Goal: Information Seeking & Learning: Check status

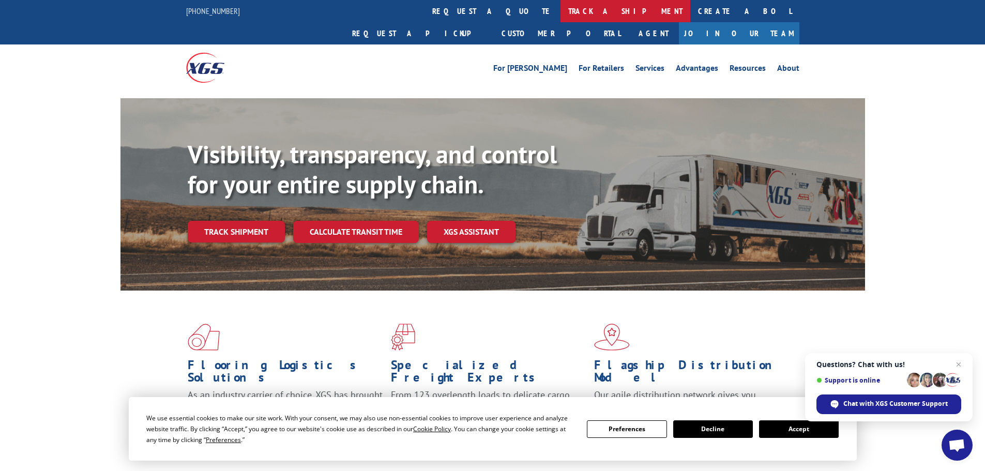
click at [560, 12] on link "track a shipment" at bounding box center [625, 11] width 130 height 22
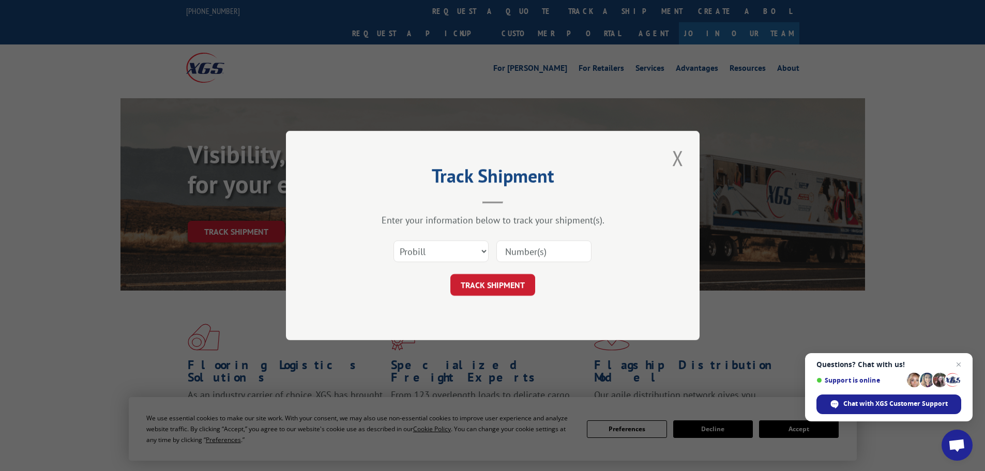
click at [514, 251] on input at bounding box center [543, 251] width 95 height 22
paste input "260380250811"
type input "260380250811"
click at [497, 285] on button "TRACK SHIPMENT" at bounding box center [492, 285] width 85 height 22
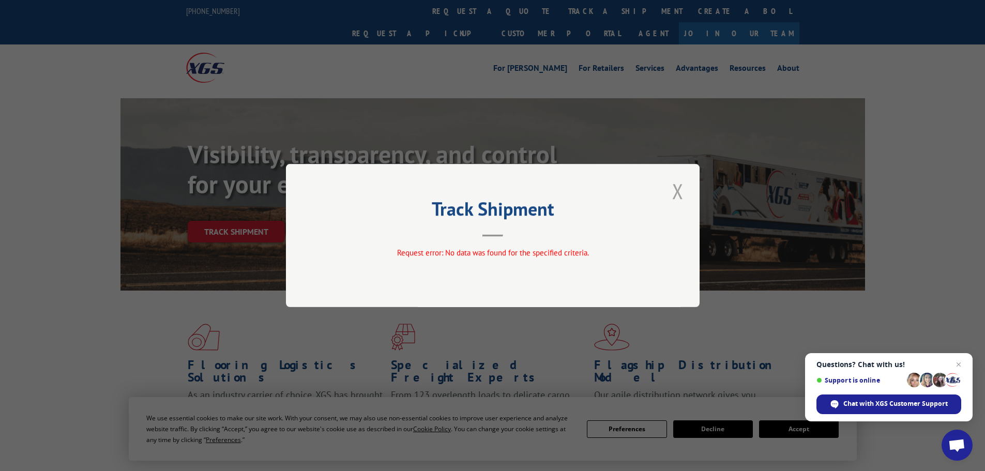
click at [677, 194] on button "Close modal" at bounding box center [678, 191] width 18 height 28
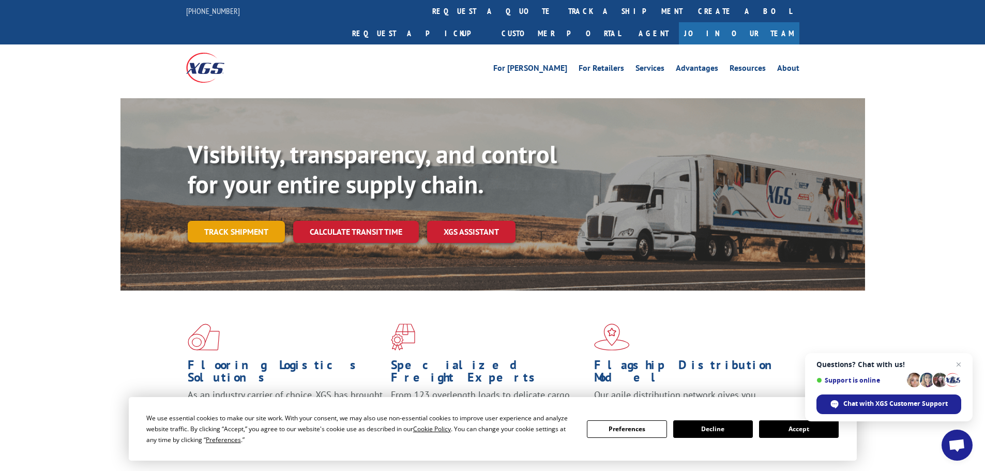
click at [233, 221] on link "Track shipment" at bounding box center [236, 232] width 97 height 22
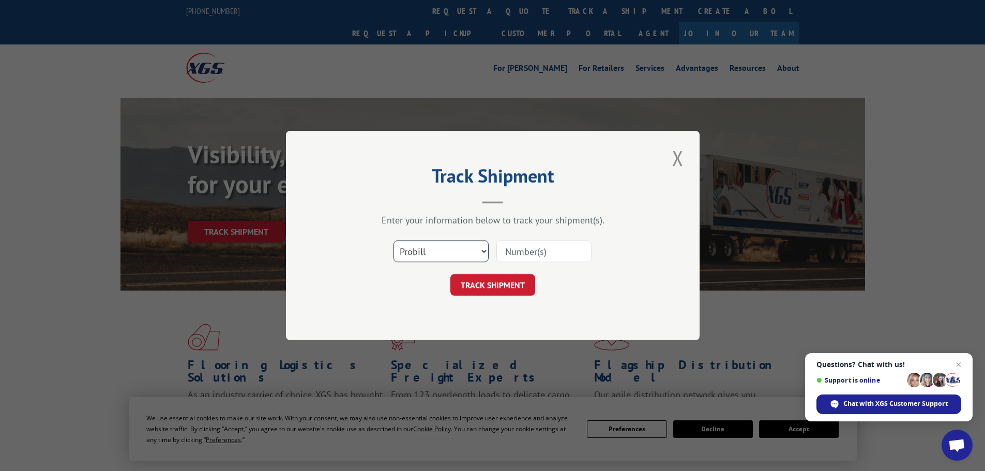
click at [427, 257] on select "Select category... Probill BOL PO" at bounding box center [440, 251] width 95 height 22
select select "bol"
click at [393, 240] on select "Select category... Probill BOL PO" at bounding box center [440, 251] width 95 height 22
click at [521, 255] on input at bounding box center [543, 251] width 95 height 22
paste input "426490"
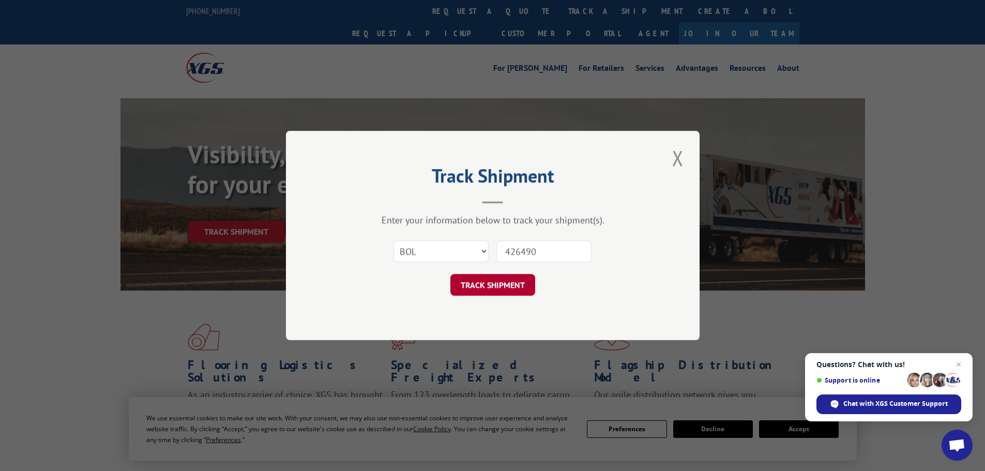
type input "426490"
click at [491, 284] on button "TRACK SHIPMENT" at bounding box center [492, 285] width 85 height 22
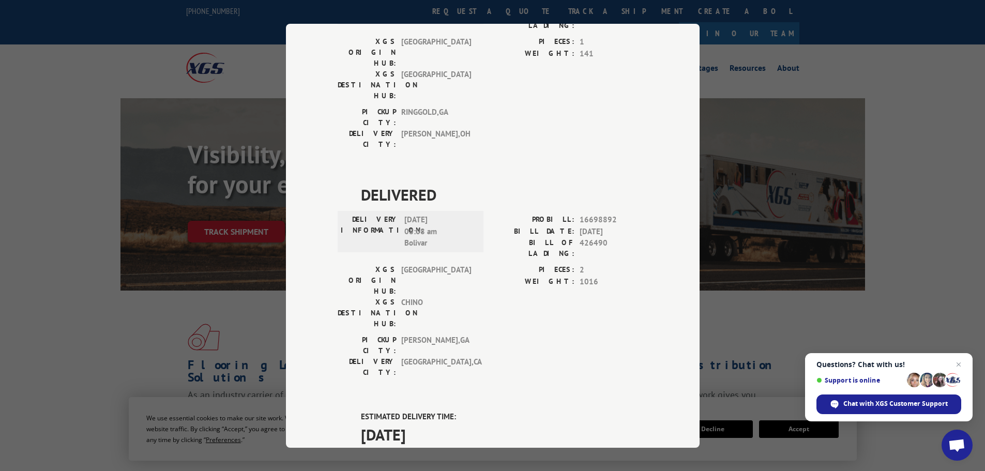
scroll to position [881, 0]
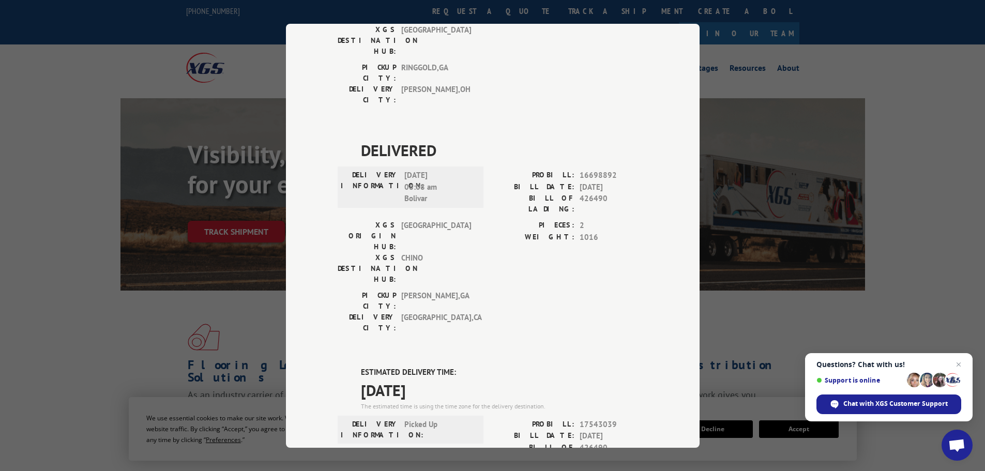
click at [915, 141] on div "Track Shipment DELIVERED DELIVERY INFORMATION: PROBILL: 9217403 BILL DATE: 08/0…" at bounding box center [492, 235] width 985 height 471
click at [253, 276] on div "Track Shipment DELIVERED DELIVERY INFORMATION: PROBILL: 9217403 BILL DATE: 08/0…" at bounding box center [492, 235] width 985 height 471
click at [753, 314] on div "Track Shipment DELIVERED DELIVERY INFORMATION: PROBILL: 9217403 BILL DATE: 08/0…" at bounding box center [492, 235] width 985 height 471
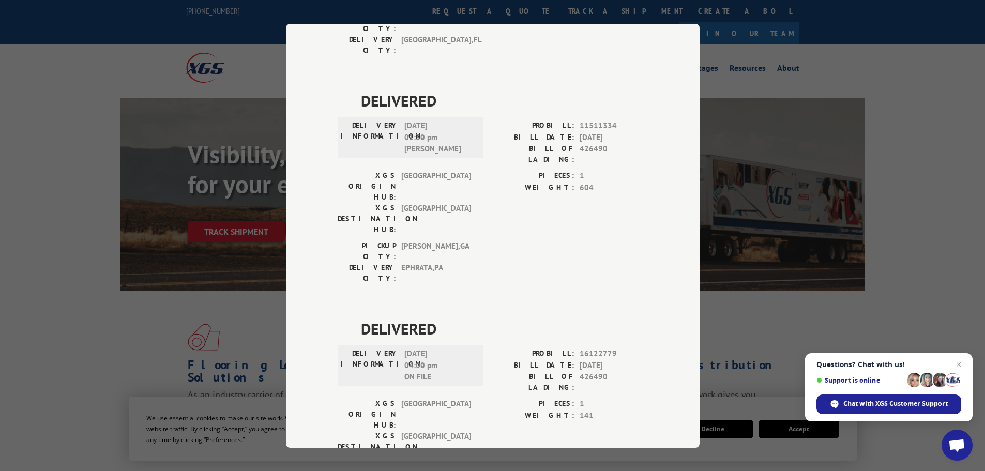
scroll to position [467, 0]
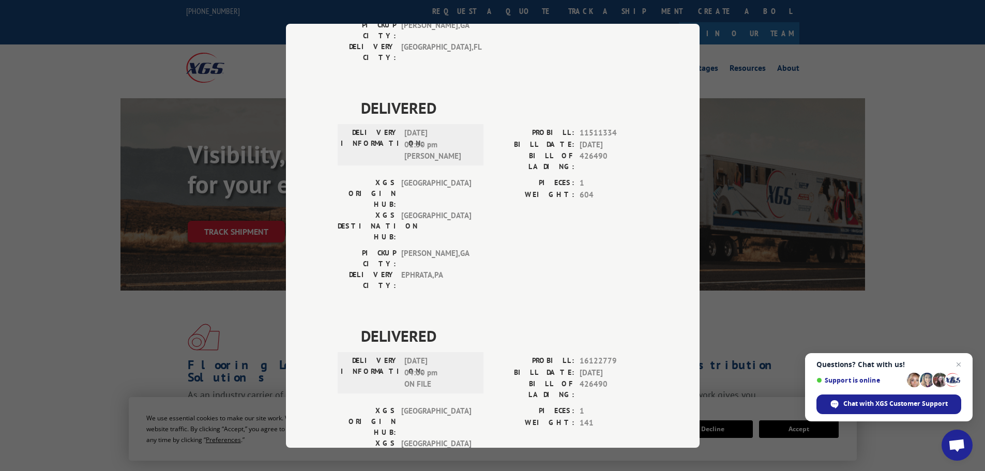
click at [249, 42] on div "Track Shipment DELIVERED DELIVERY INFORMATION: PROBILL: 9217403 BILL DATE: 08/0…" at bounding box center [492, 235] width 985 height 471
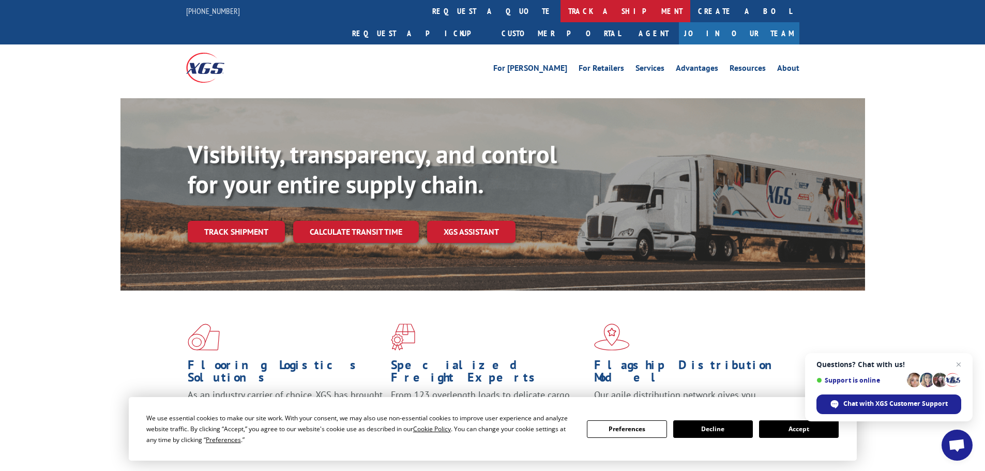
click at [560, 12] on link "track a shipment" at bounding box center [625, 11] width 130 height 22
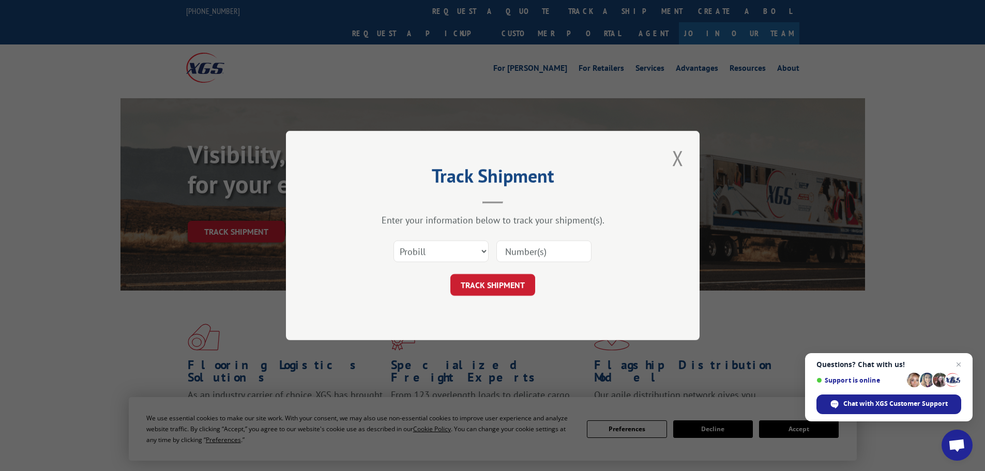
click at [523, 253] on input at bounding box center [543, 251] width 95 height 22
paste input "4929503"
type input "4929503"
click at [447, 250] on select "Select category... Probill BOL PO" at bounding box center [440, 251] width 95 height 22
select select "bol"
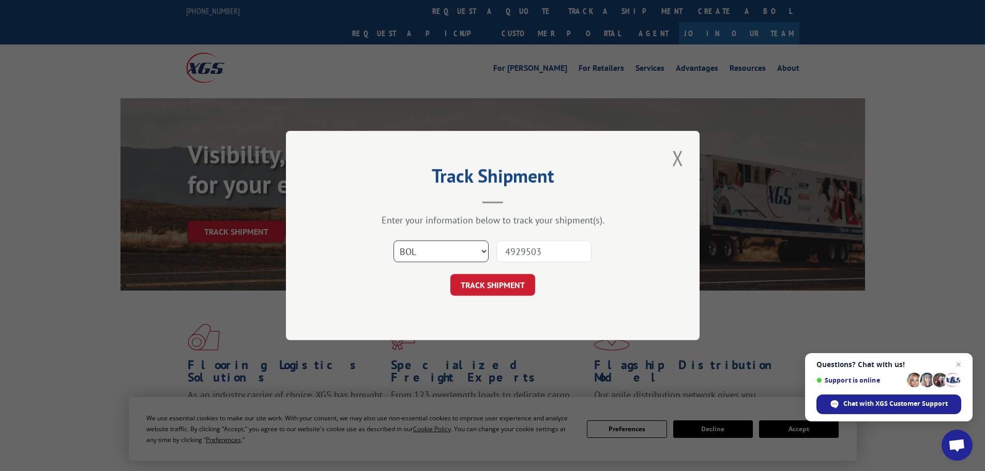
click at [393, 240] on select "Select category... Probill BOL PO" at bounding box center [440, 251] width 95 height 22
click at [499, 276] on button "TRACK SHIPMENT" at bounding box center [492, 285] width 85 height 22
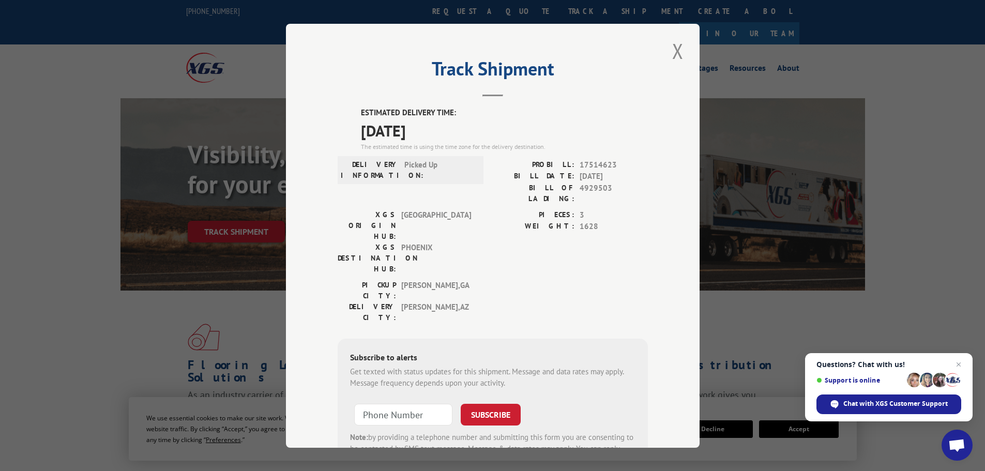
scroll to position [41, 0]
